Goal: Task Accomplishment & Management: Complete application form

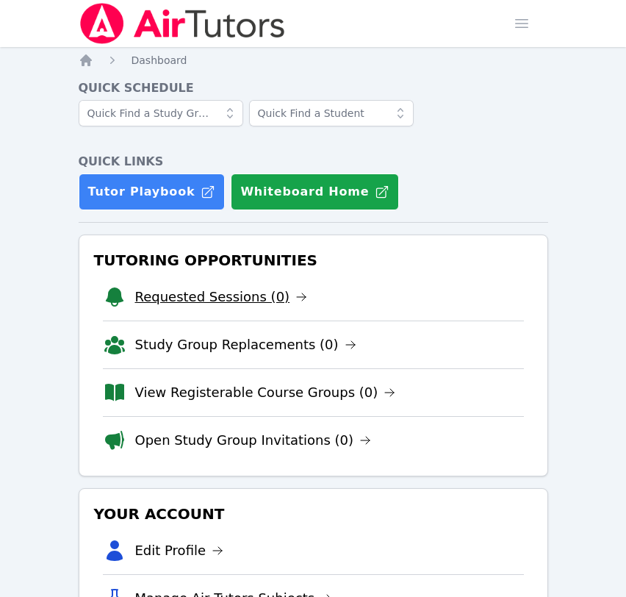
click at [253, 300] on link "Requested Sessions (0)" at bounding box center [221, 297] width 173 height 21
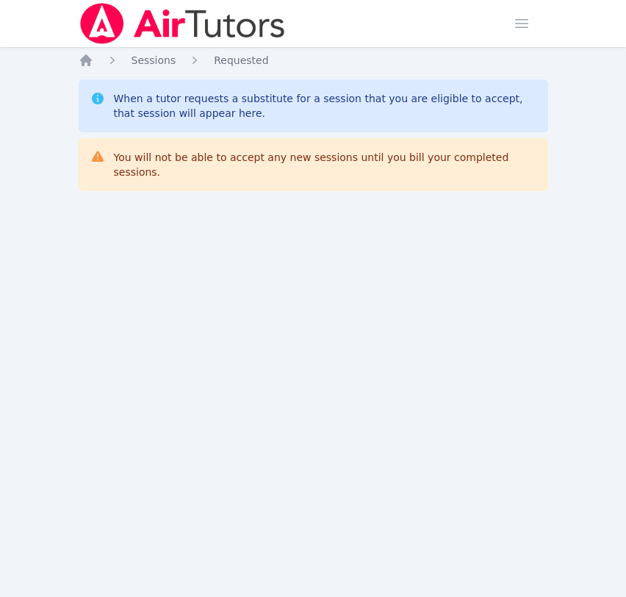
click at [200, 21] on img at bounding box center [183, 23] width 208 height 41
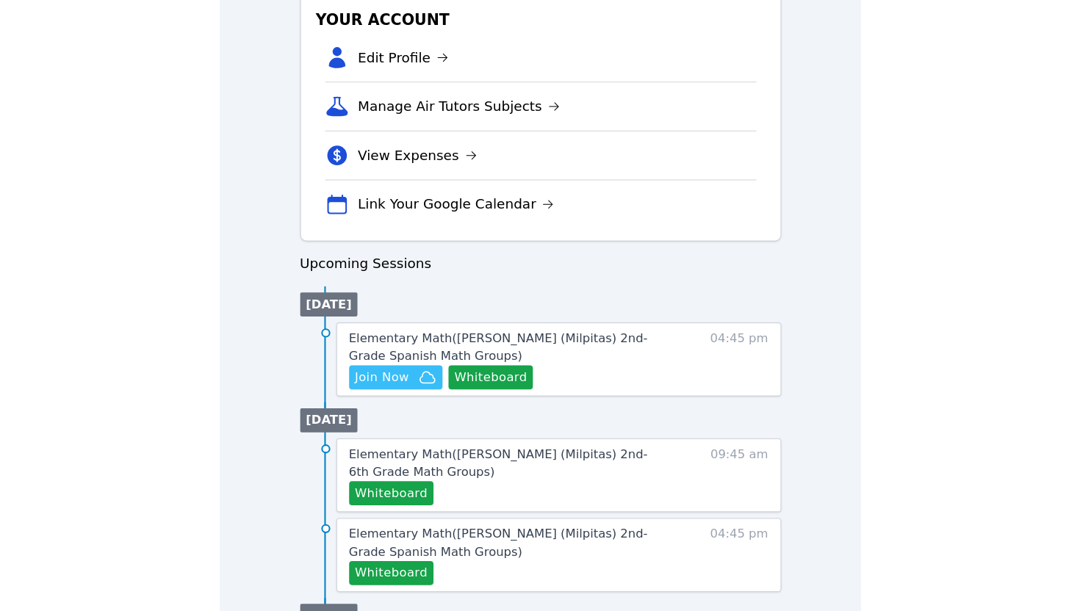
scroll to position [511, 0]
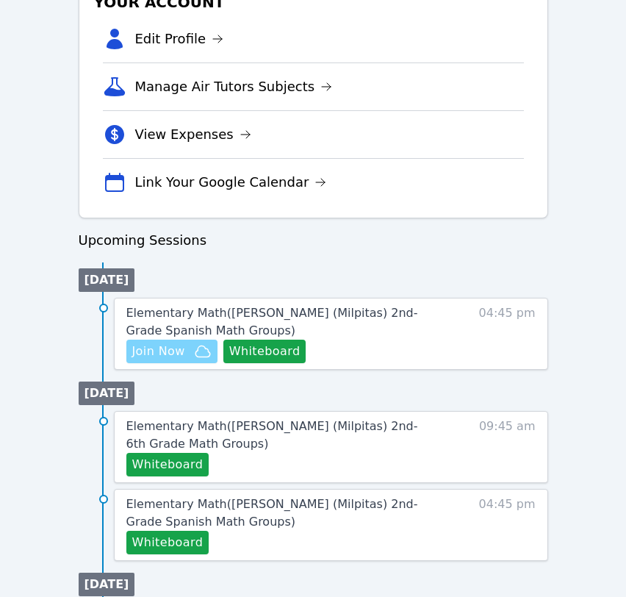
click at [187, 347] on span "Join Now" at bounding box center [171, 351] width 79 height 18
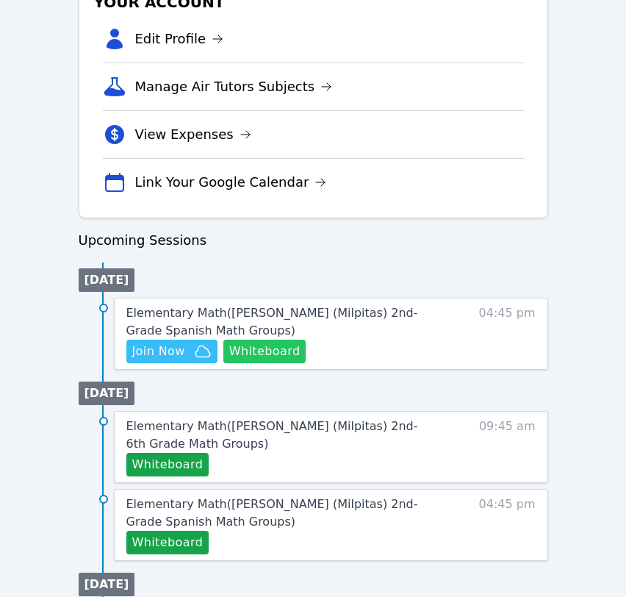
click at [273, 356] on button "Whiteboard" at bounding box center [264, 351] width 83 height 24
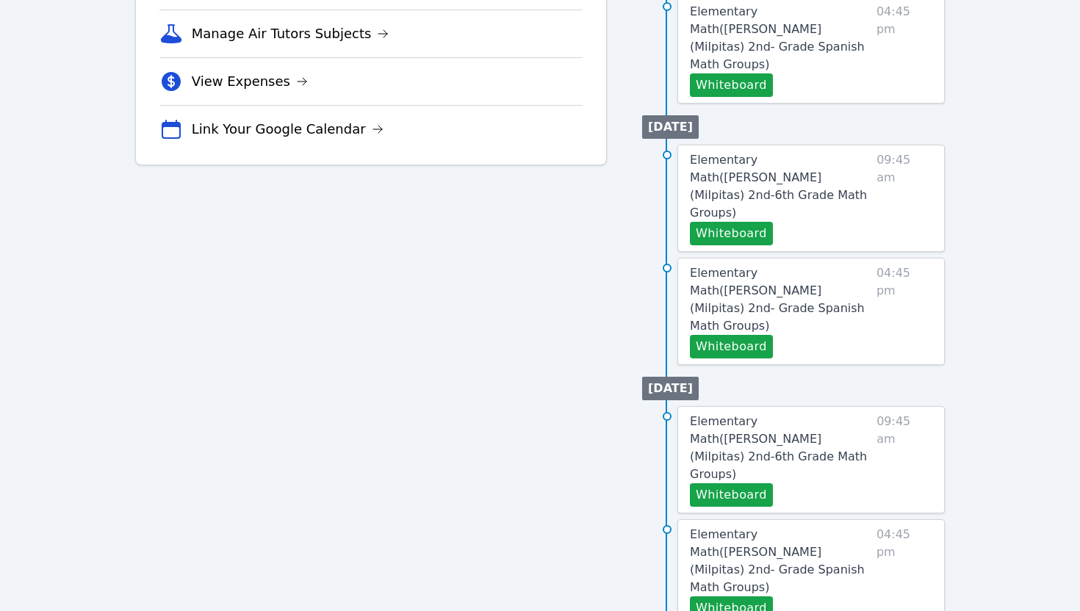
scroll to position [0, 0]
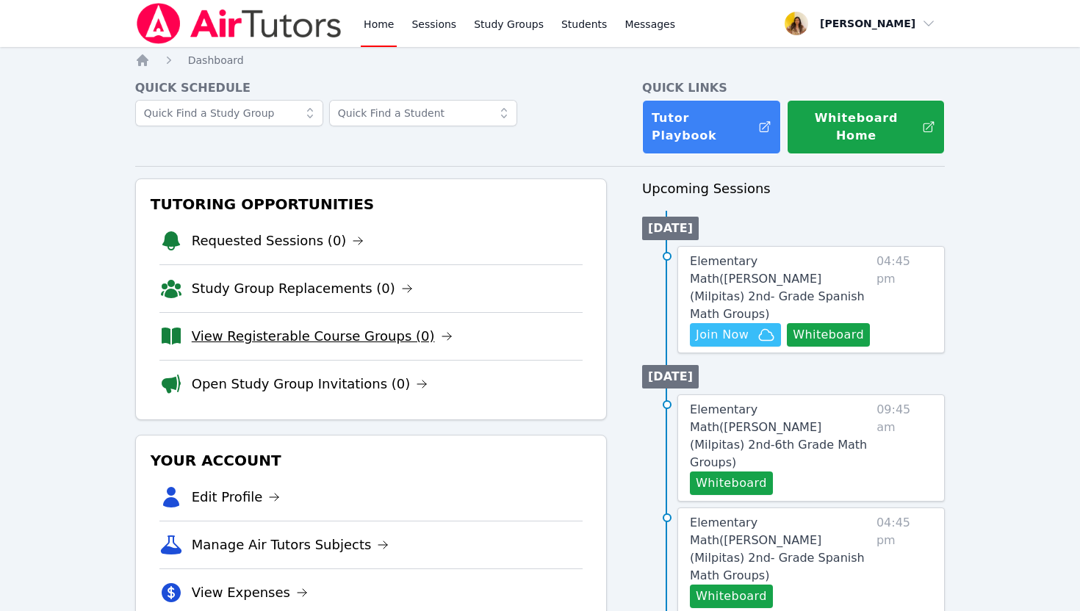
click at [298, 326] on link "View Registerable Course Groups (0)" at bounding box center [322, 336] width 261 height 21
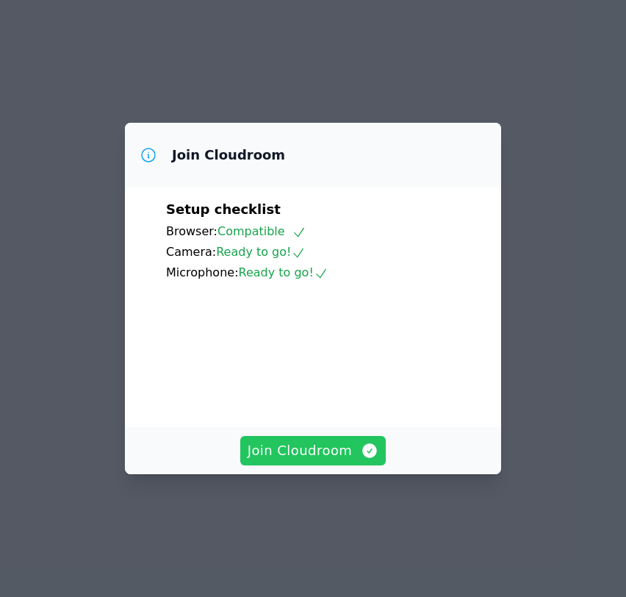
click at [302, 461] on span "Join Cloudroom" at bounding box center [314, 450] width 132 height 21
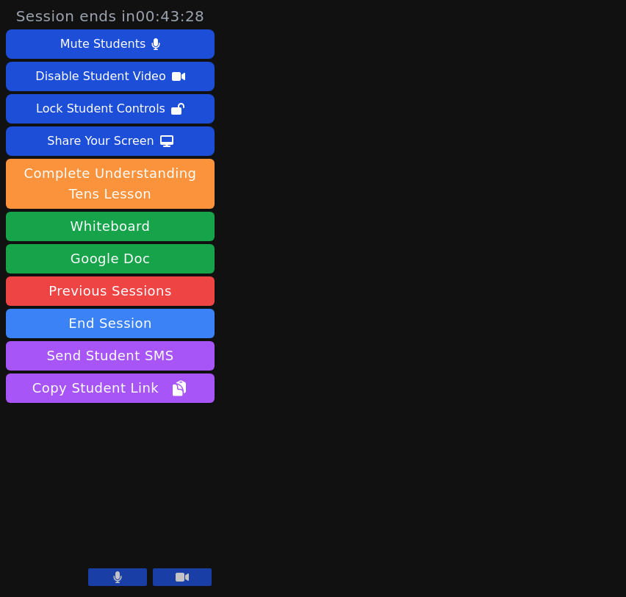
click at [117, 574] on icon at bounding box center [118, 577] width 8 height 12
click at [117, 574] on icon at bounding box center [117, 577] width 15 height 12
click at [117, 574] on icon at bounding box center [118, 577] width 8 height 12
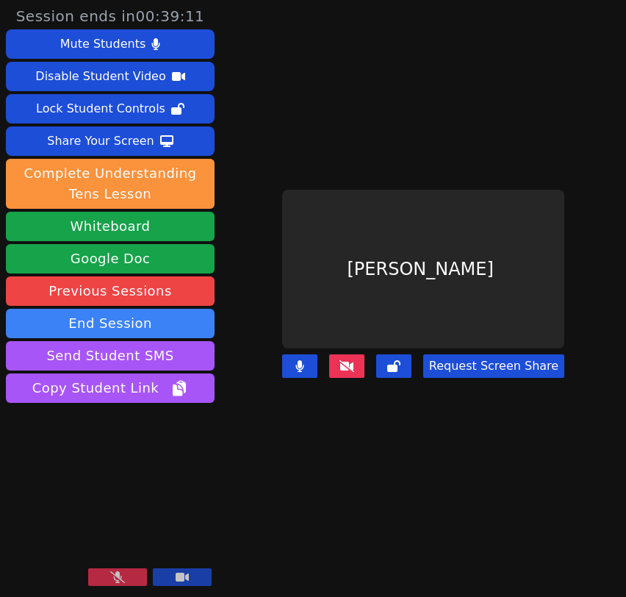
click at [108, 582] on button at bounding box center [117, 577] width 59 height 18
click at [107, 577] on button at bounding box center [117, 577] width 59 height 18
click at [102, 576] on button at bounding box center [117, 577] width 59 height 18
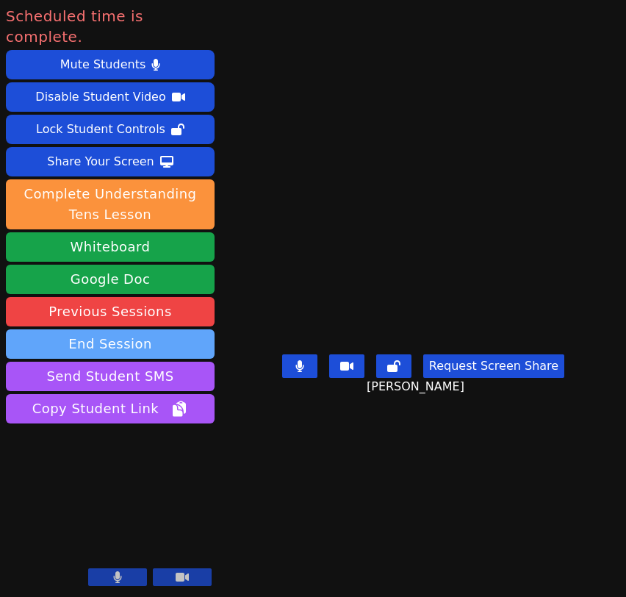
click at [132, 333] on button "End Session" at bounding box center [110, 343] width 209 height 29
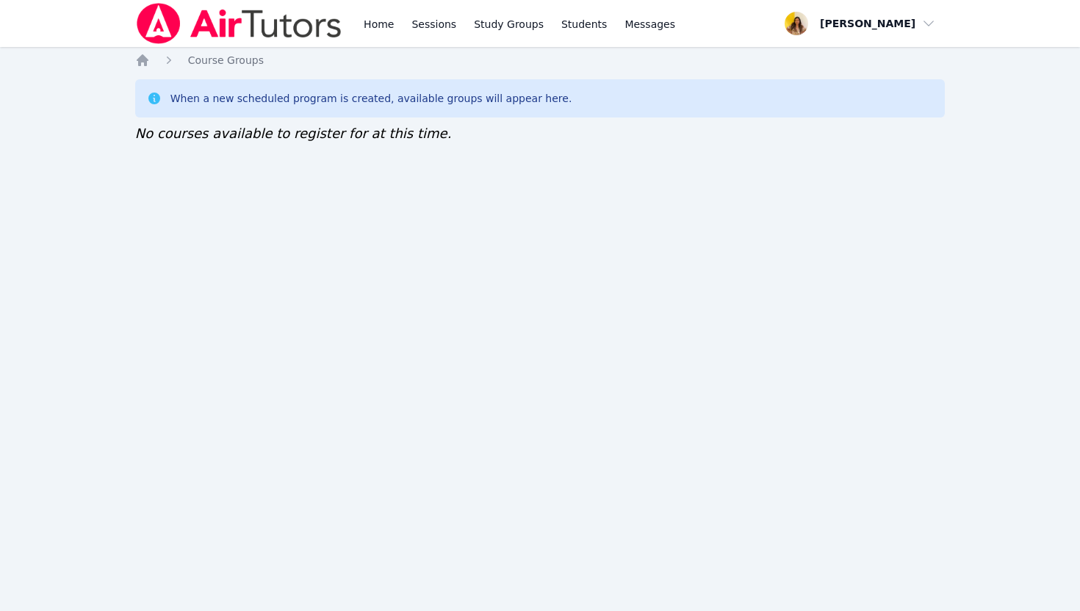
click at [239, 24] on img at bounding box center [239, 23] width 208 height 41
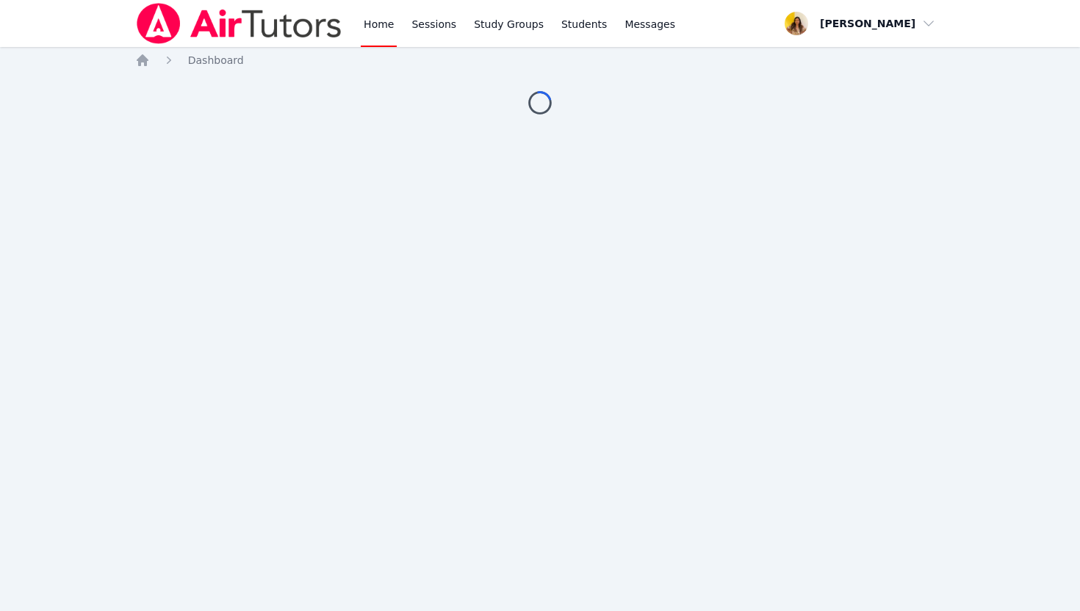
click at [239, 24] on img at bounding box center [239, 23] width 208 height 41
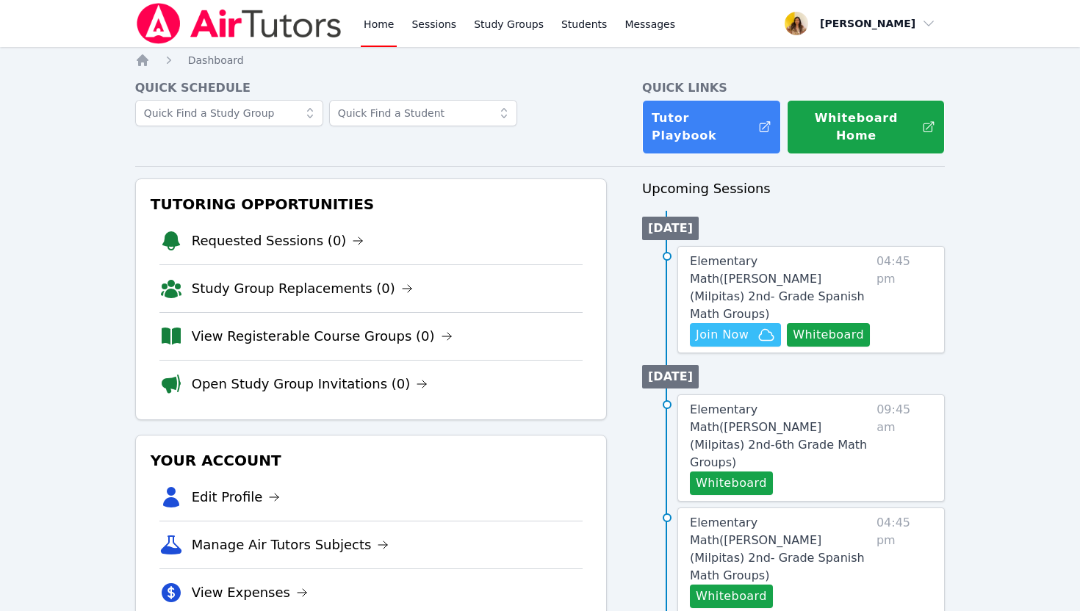
click at [239, 24] on img at bounding box center [239, 23] width 208 height 41
click at [287, 326] on link "View Registerable Course Groups (0)" at bounding box center [322, 336] width 261 height 21
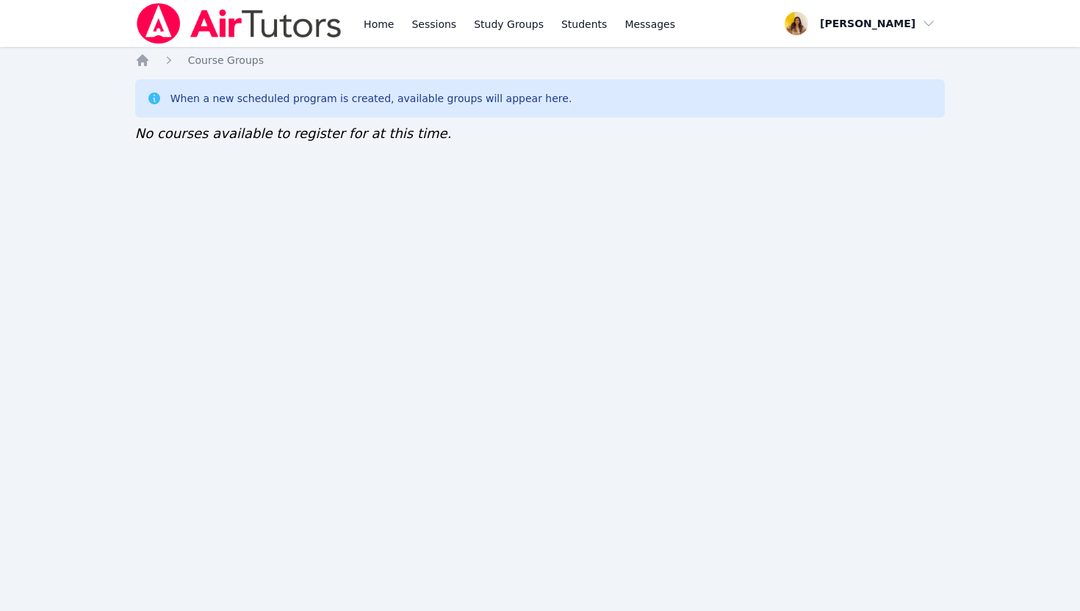
click at [217, 20] on img at bounding box center [239, 23] width 208 height 41
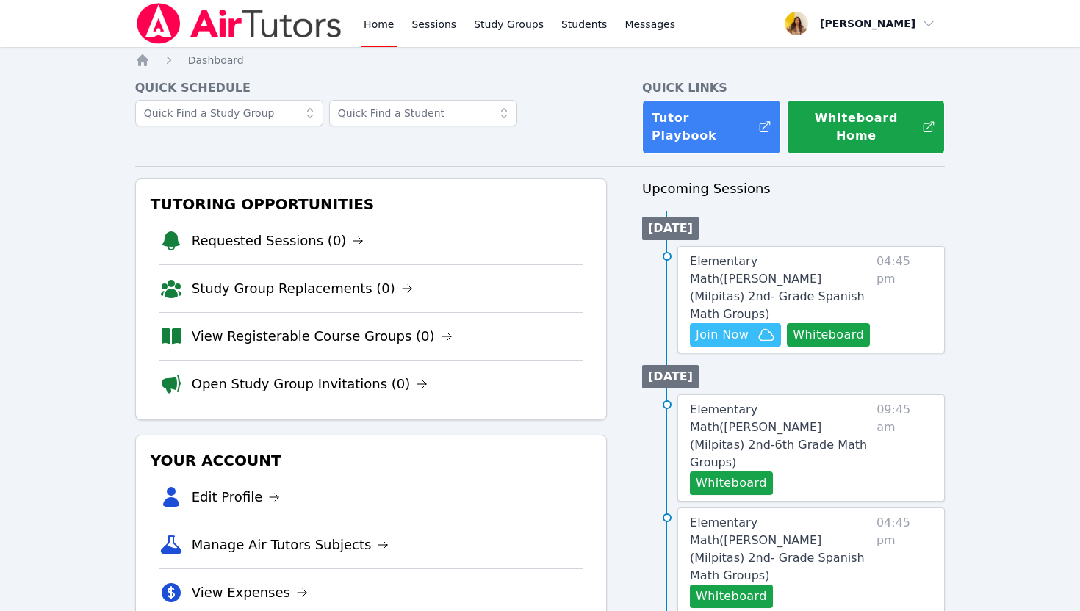
click at [217, 20] on img at bounding box center [239, 23] width 208 height 41
click at [267, 331] on link "View Registerable Course Groups (0)" at bounding box center [322, 336] width 261 height 21
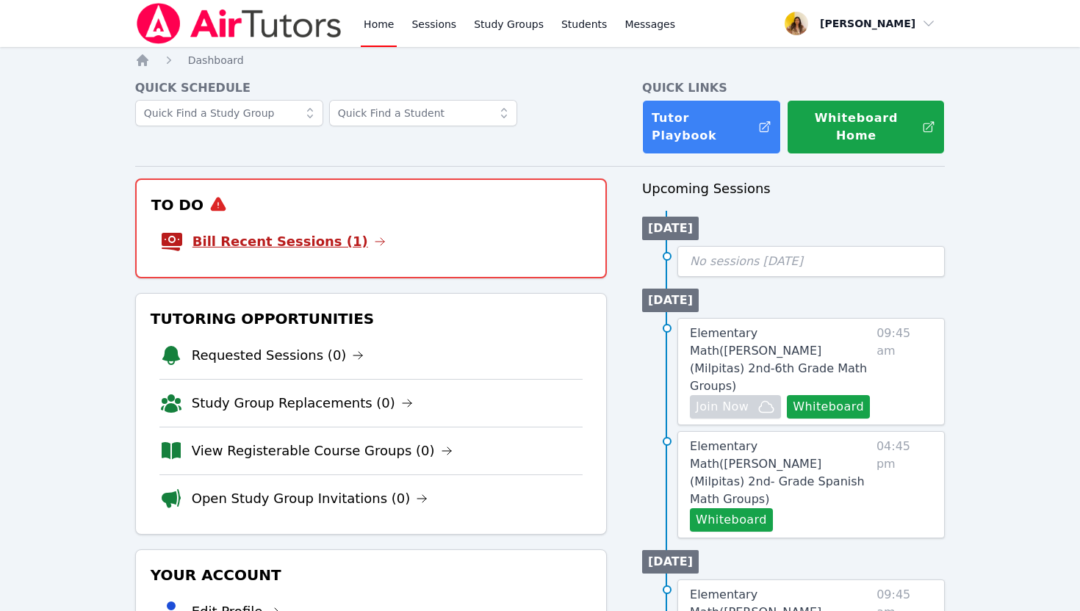
click at [284, 234] on link "Bill Recent Sessions (1)" at bounding box center [288, 241] width 193 height 21
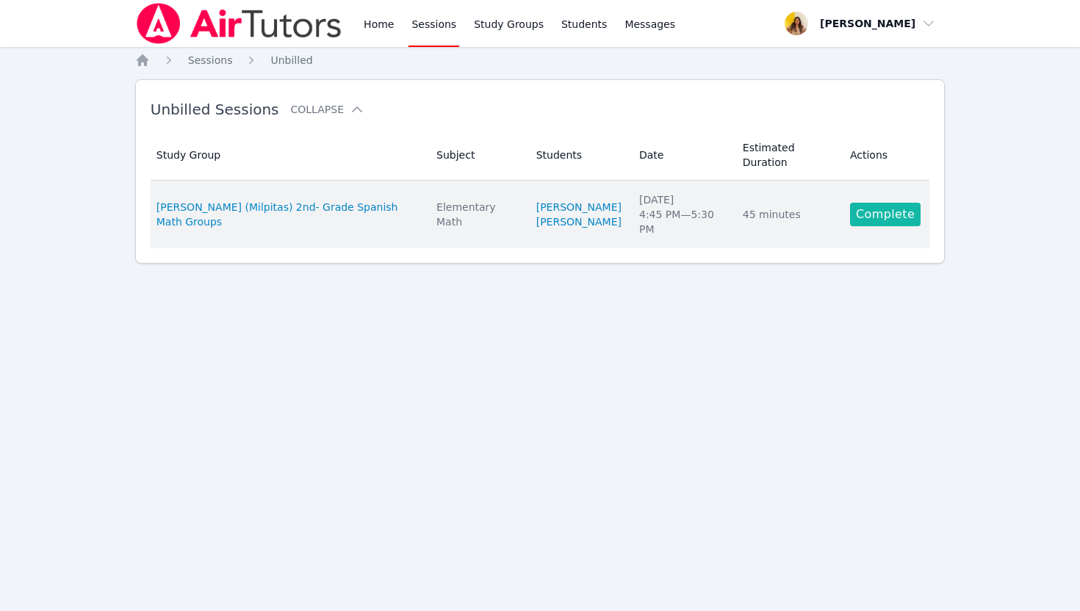
click at [871, 208] on link "Complete" at bounding box center [885, 215] width 71 height 24
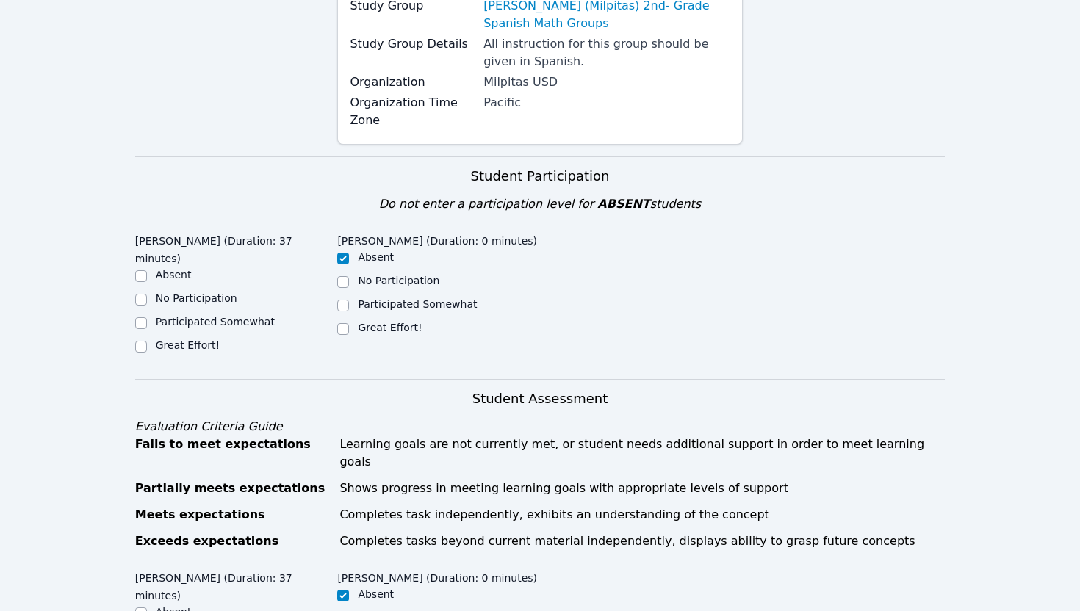
scroll to position [240, 0]
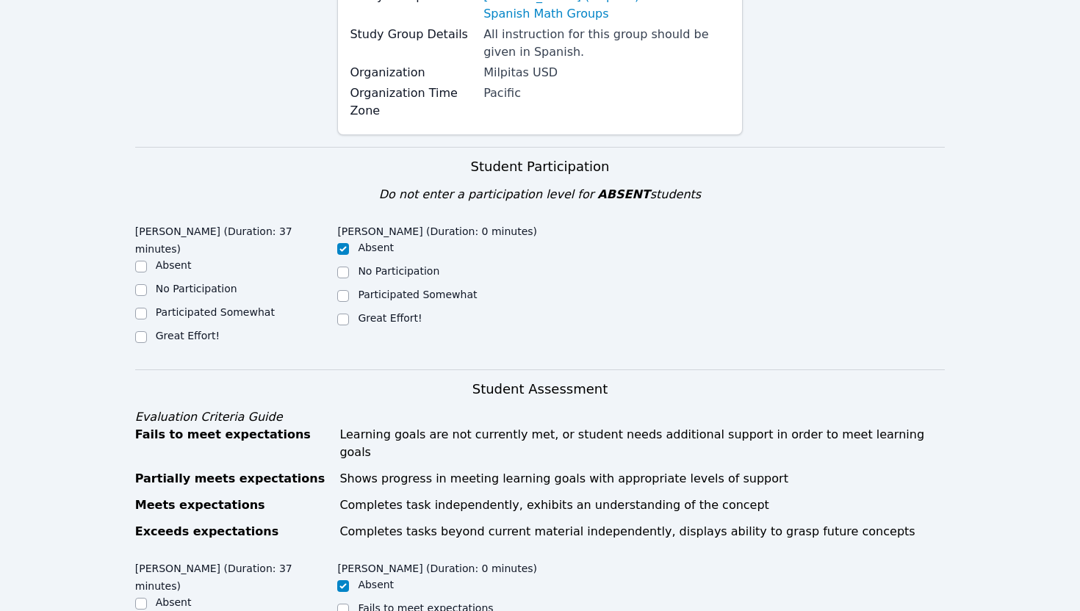
click at [170, 330] on label "Great Effort!" at bounding box center [188, 336] width 64 height 12
click at [147, 331] on input "Great Effort!" at bounding box center [141, 337] width 12 height 12
checkbox input "true"
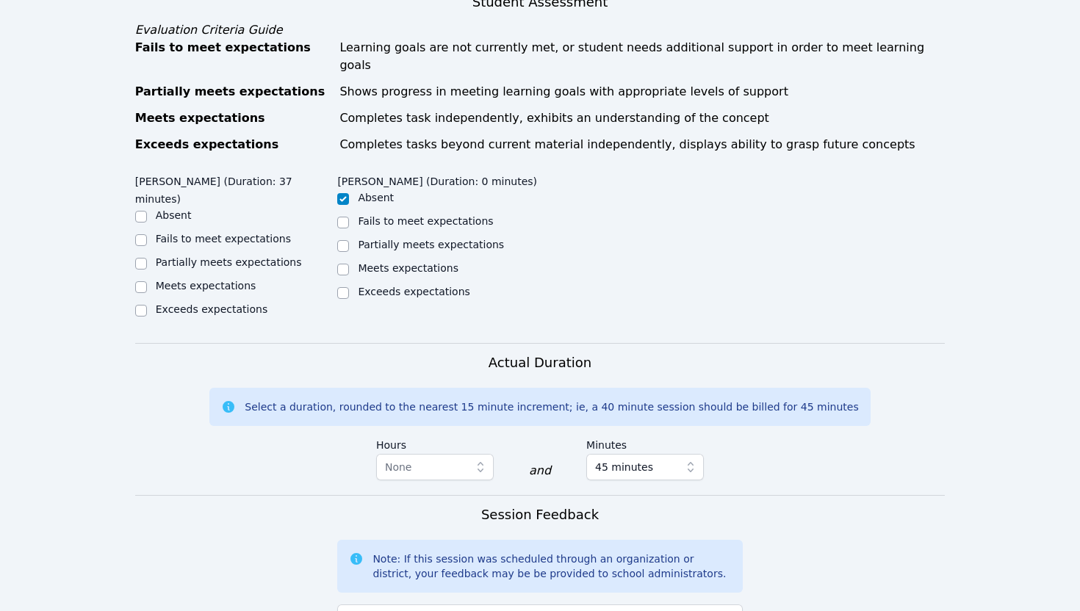
scroll to position [636, 0]
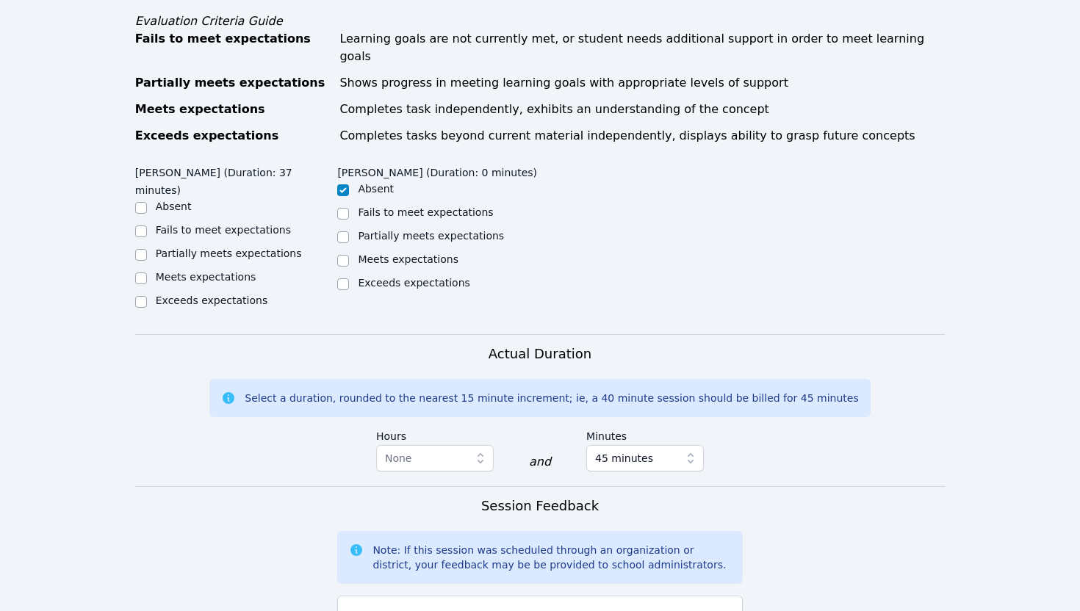
click at [217, 271] on label "Meets expectations" at bounding box center [206, 277] width 101 height 12
click at [147, 273] on input "Meets expectations" at bounding box center [141, 279] width 12 height 12
checkbox input "true"
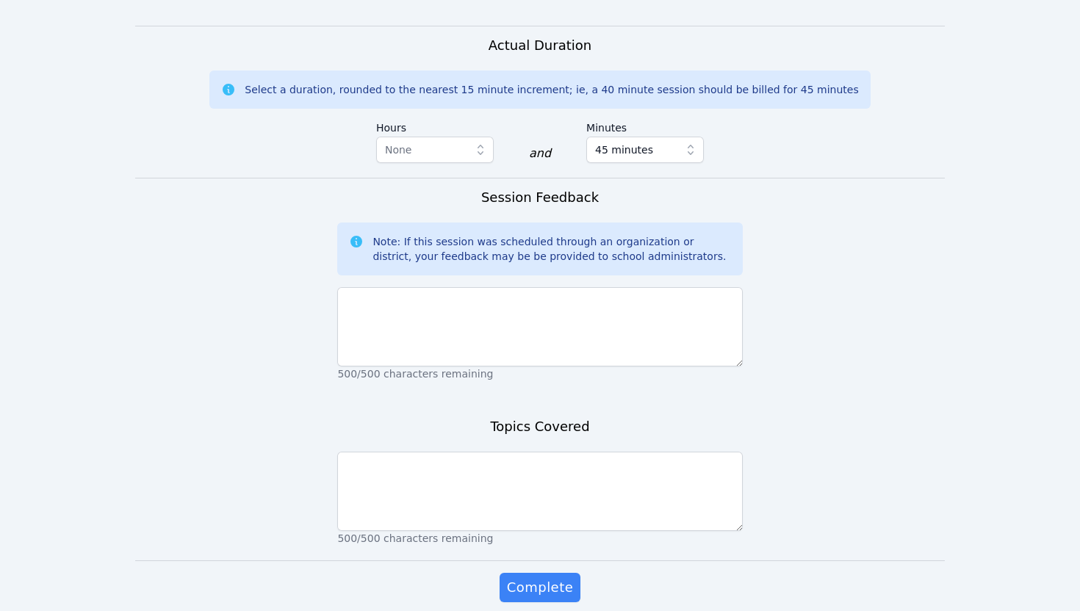
scroll to position [989, 0]
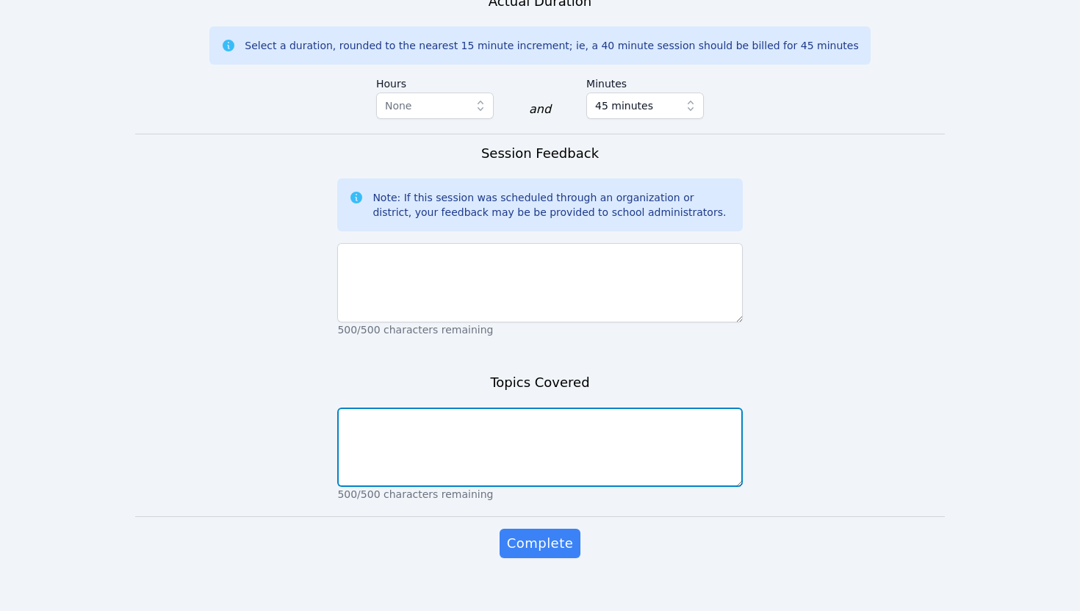
click at [459, 410] on textarea at bounding box center [539, 447] width 405 height 79
type textarea "Tens and ones"
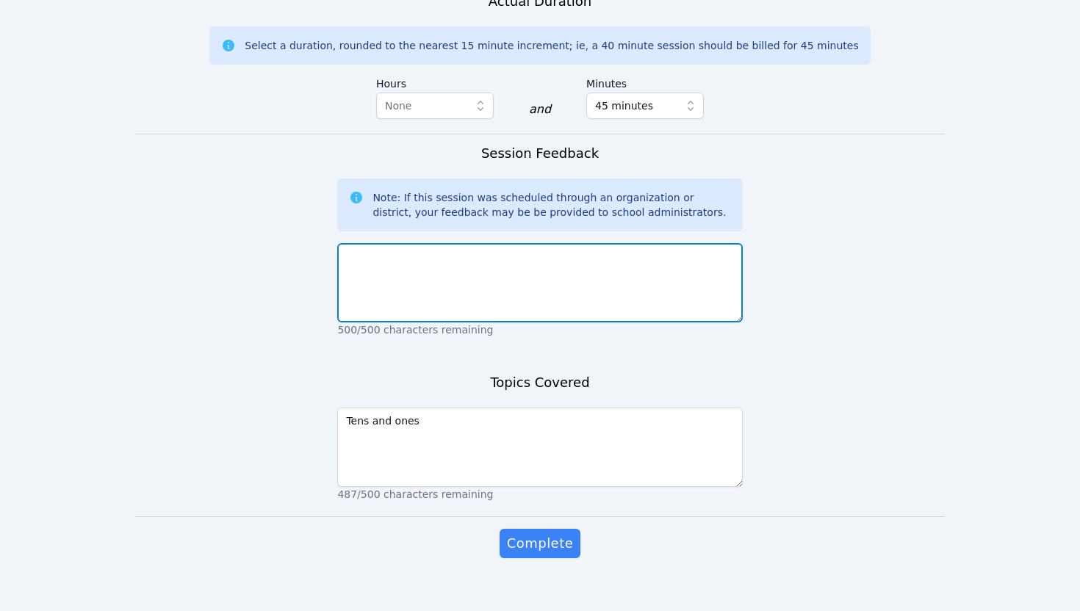
click at [483, 276] on textarea at bounding box center [539, 282] width 405 height 79
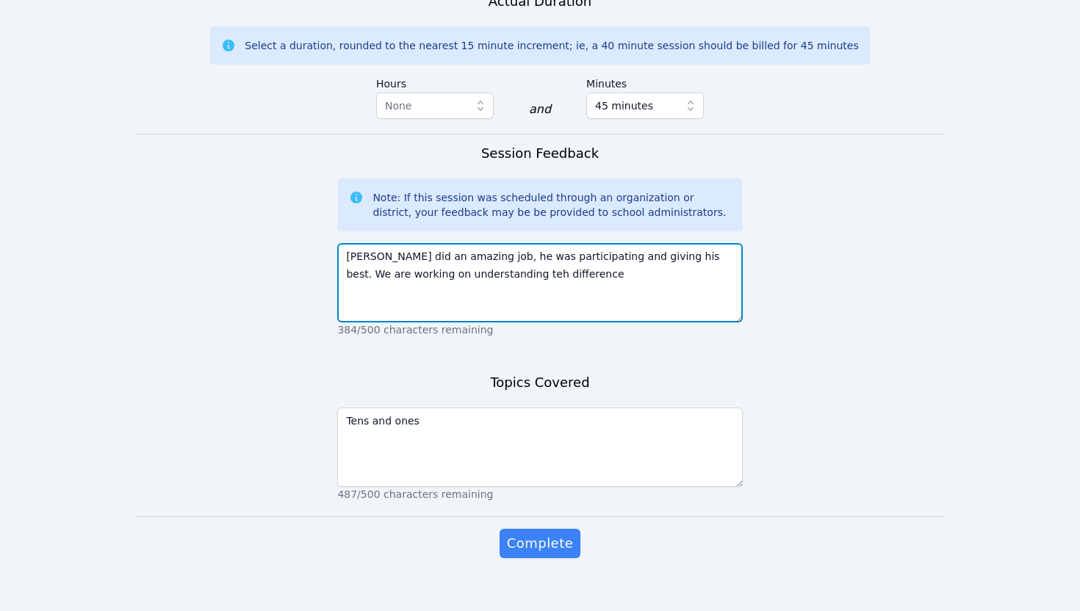
click at [478, 261] on textarea "Victor did an amazing job, he was participating and giving his best. We are wor…" at bounding box center [539, 282] width 405 height 79
click at [543, 260] on textarea "Victor did an amazing job, he was participating and giving his best. We are wor…" at bounding box center [539, 282] width 405 height 79
click at [699, 261] on textarea "Victor did an amazing job, he was participating and giving his best. We are wor…" at bounding box center [539, 282] width 405 height 79
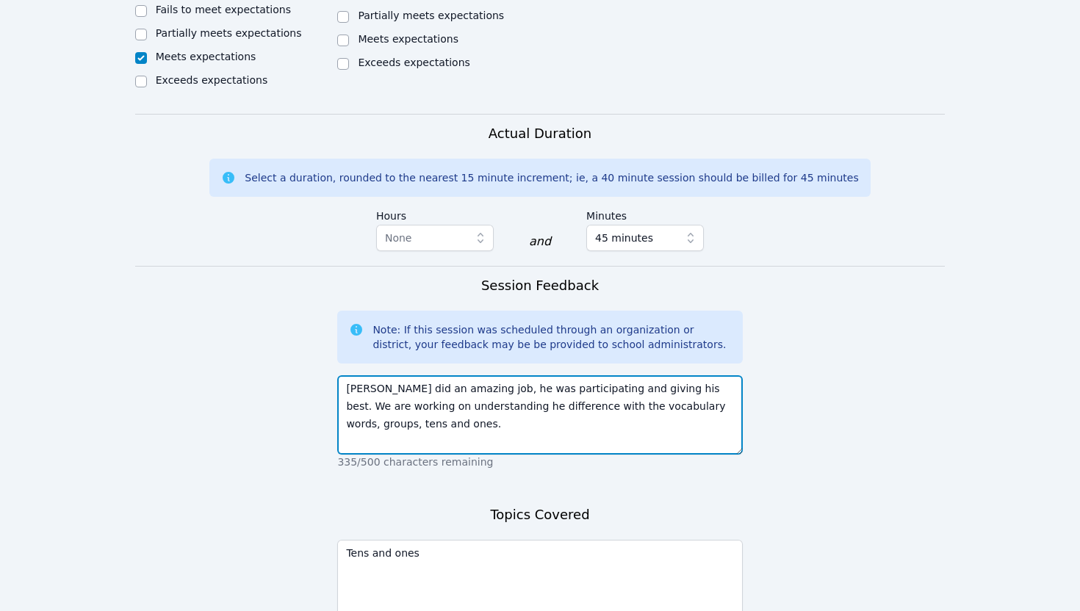
scroll to position [810, 0]
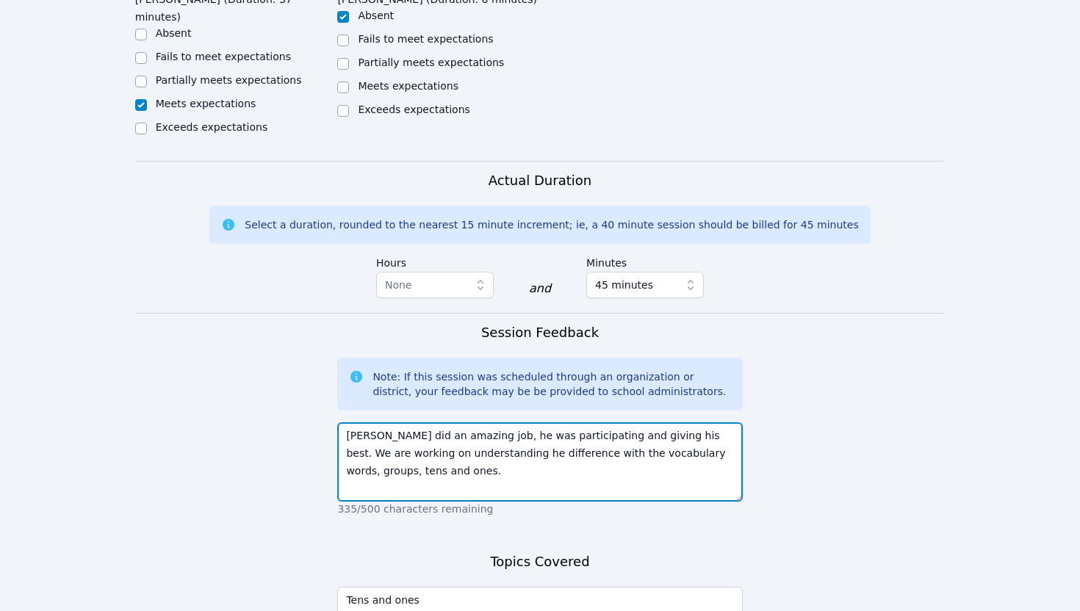
click at [474, 425] on textarea "Victor did an amazing job, he was participating and giving his best. We are wor…" at bounding box center [539, 461] width 405 height 79
click at [473, 439] on textarea "Victor did an amazing job, he was participating and giving his best. We are wor…" at bounding box center [539, 461] width 405 height 79
click at [666, 438] on textarea "Victor did an amazing job, he was participating and giving his best. We are wor…" at bounding box center [539, 461] width 405 height 79
click at [508, 464] on textarea "Victor did an amazing job, he was participating and giving his best. We are wor…" at bounding box center [539, 461] width 405 height 79
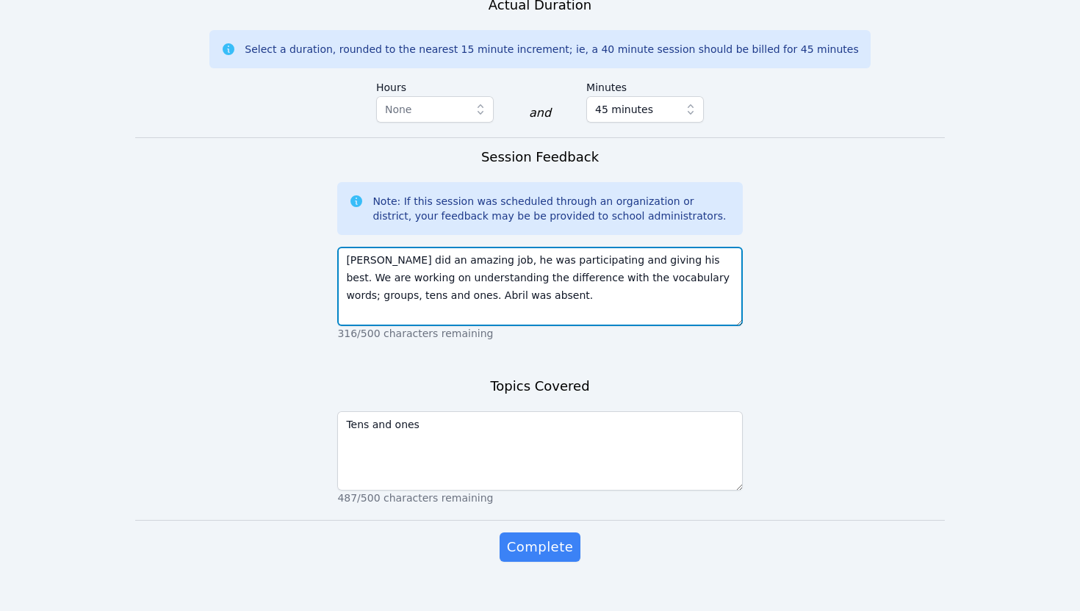
scroll to position [989, 0]
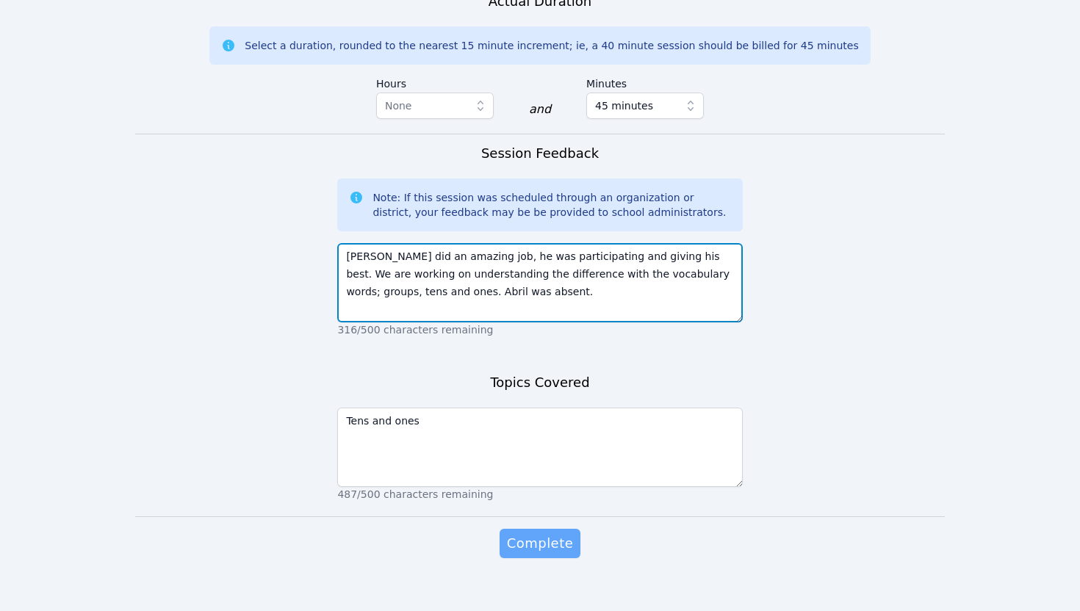
type textarea "Victor did an amazing job, he was participating and giving his best. We are wor…"
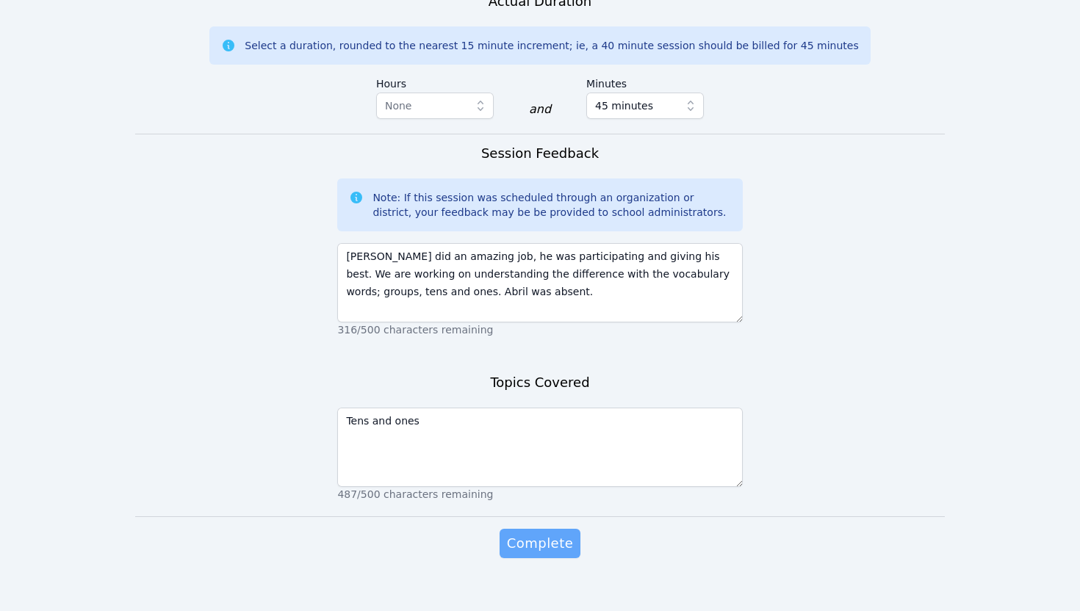
click at [550, 533] on span "Complete" at bounding box center [540, 543] width 66 height 21
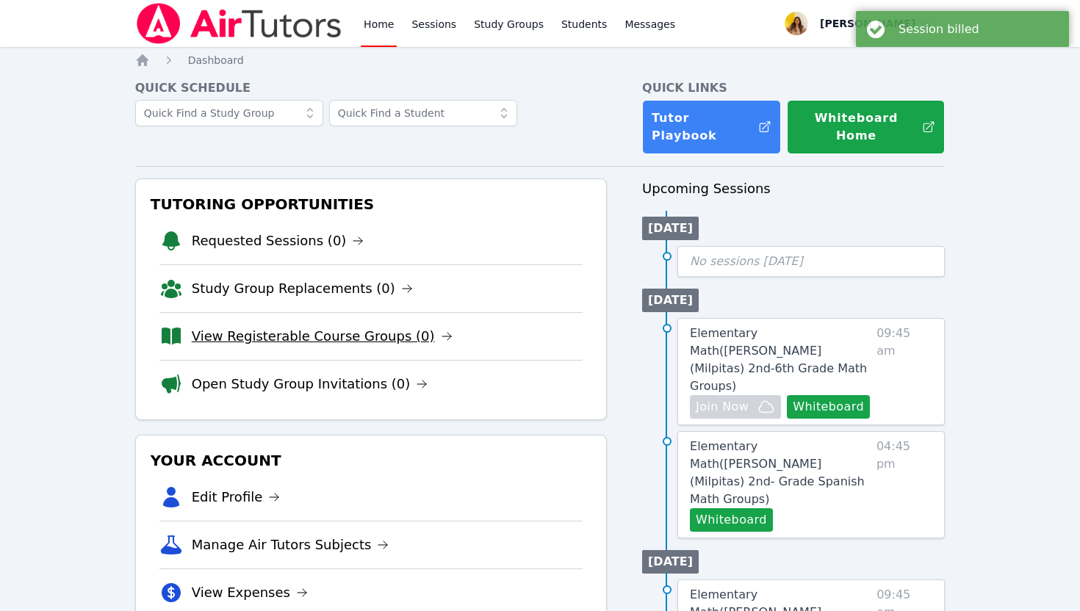
click at [343, 326] on link "View Registerable Course Groups (0)" at bounding box center [322, 336] width 261 height 21
